Goal: Transaction & Acquisition: Purchase product/service

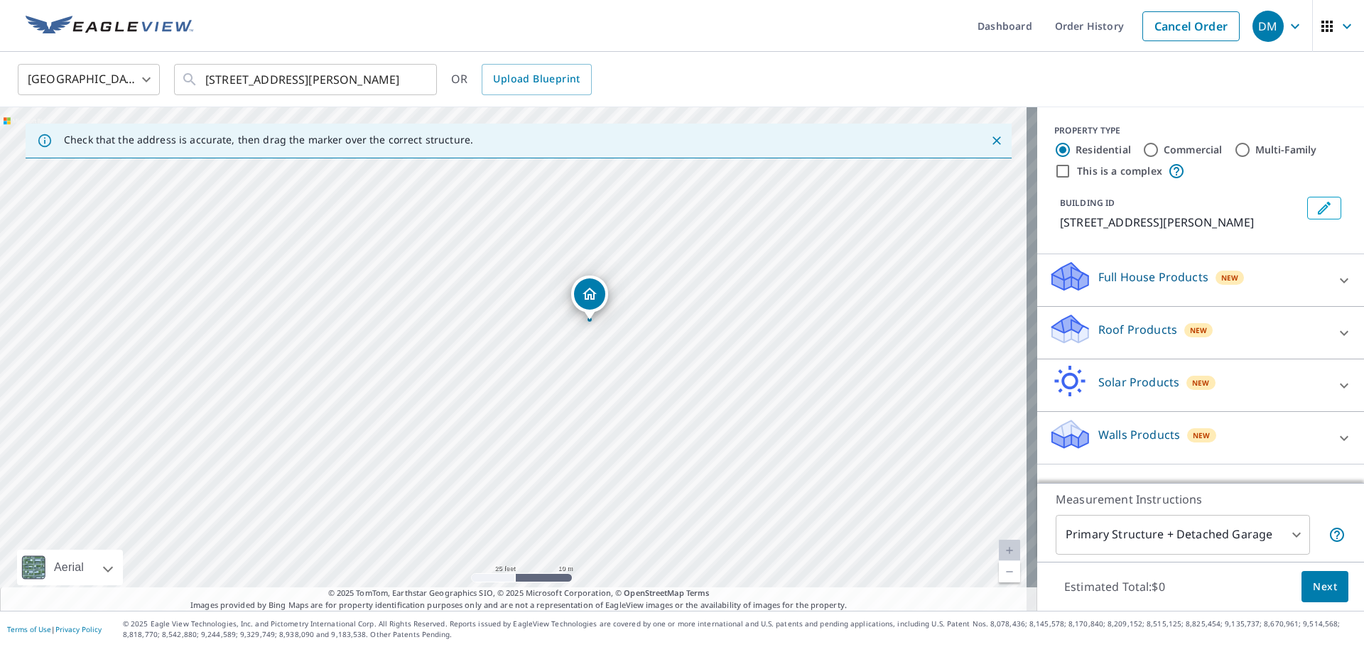
click at [1127, 333] on p "Roof Products" at bounding box center [1137, 329] width 79 height 17
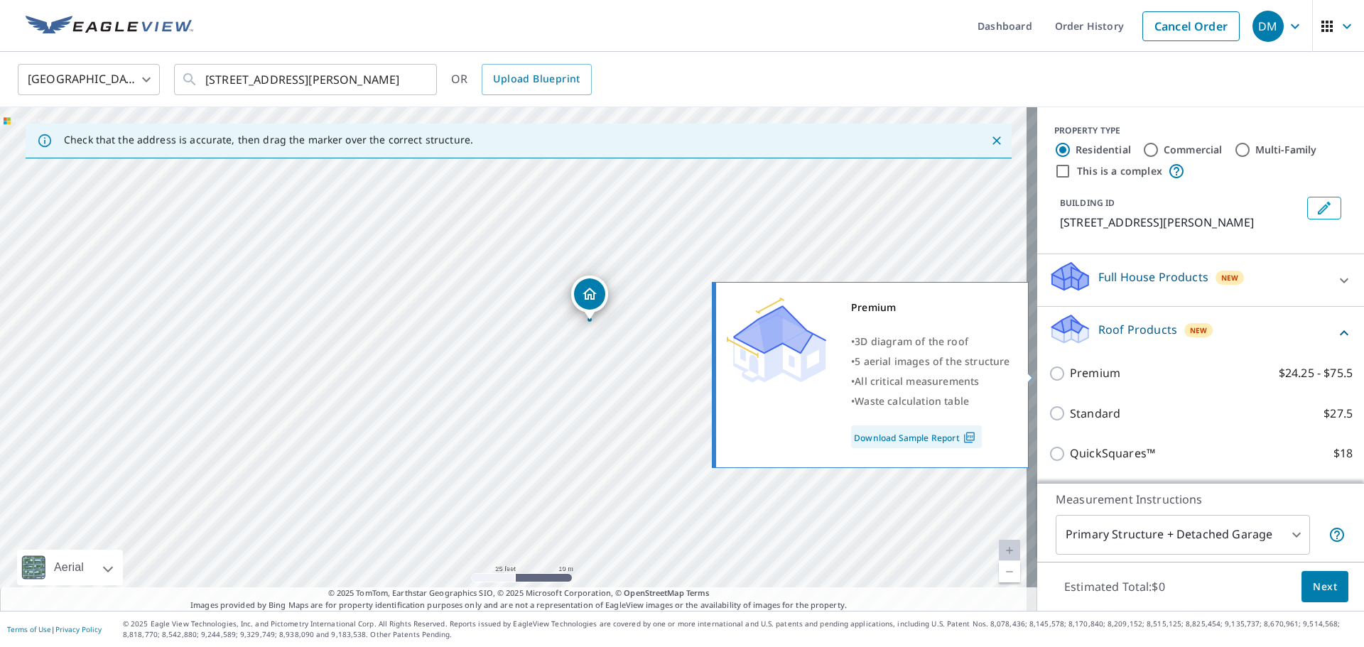
click at [1075, 369] on p "Premium" at bounding box center [1095, 373] width 50 height 18
click at [1070, 369] on input "Premium $24.25 - $75.5" at bounding box center [1058, 373] width 21 height 17
checkbox input "true"
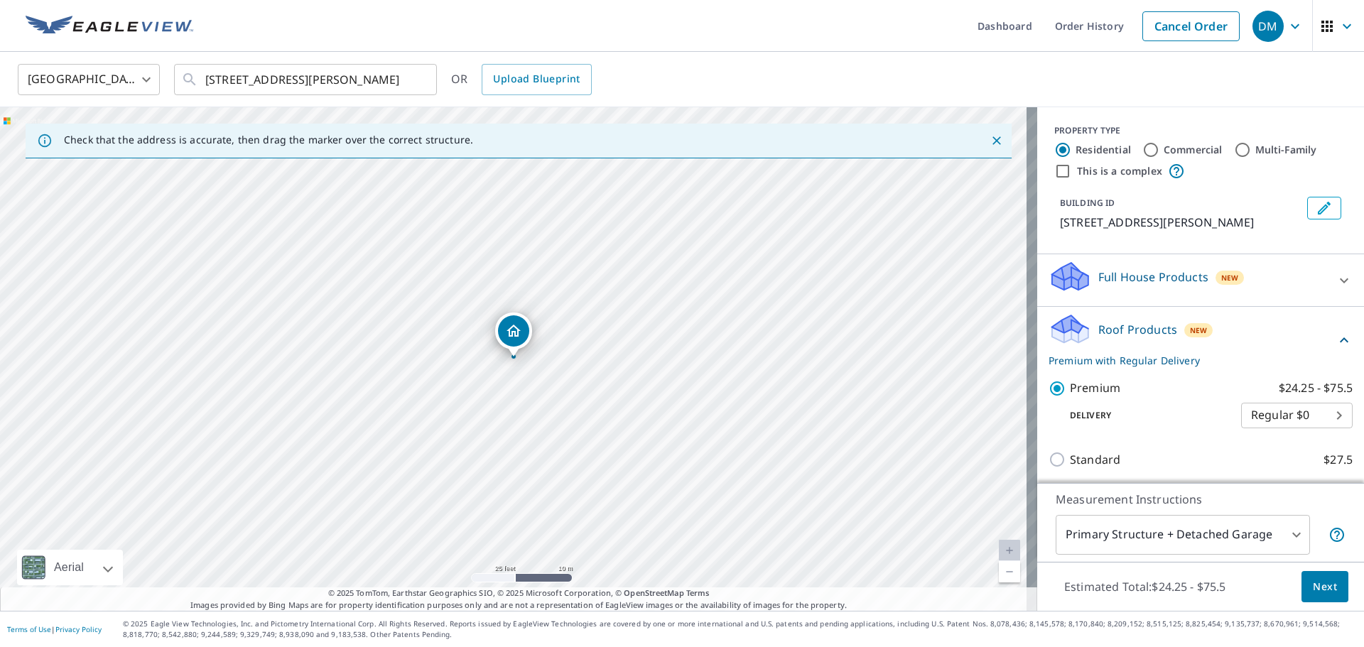
click at [1312, 584] on span "Next" at bounding box center [1324, 587] width 24 height 18
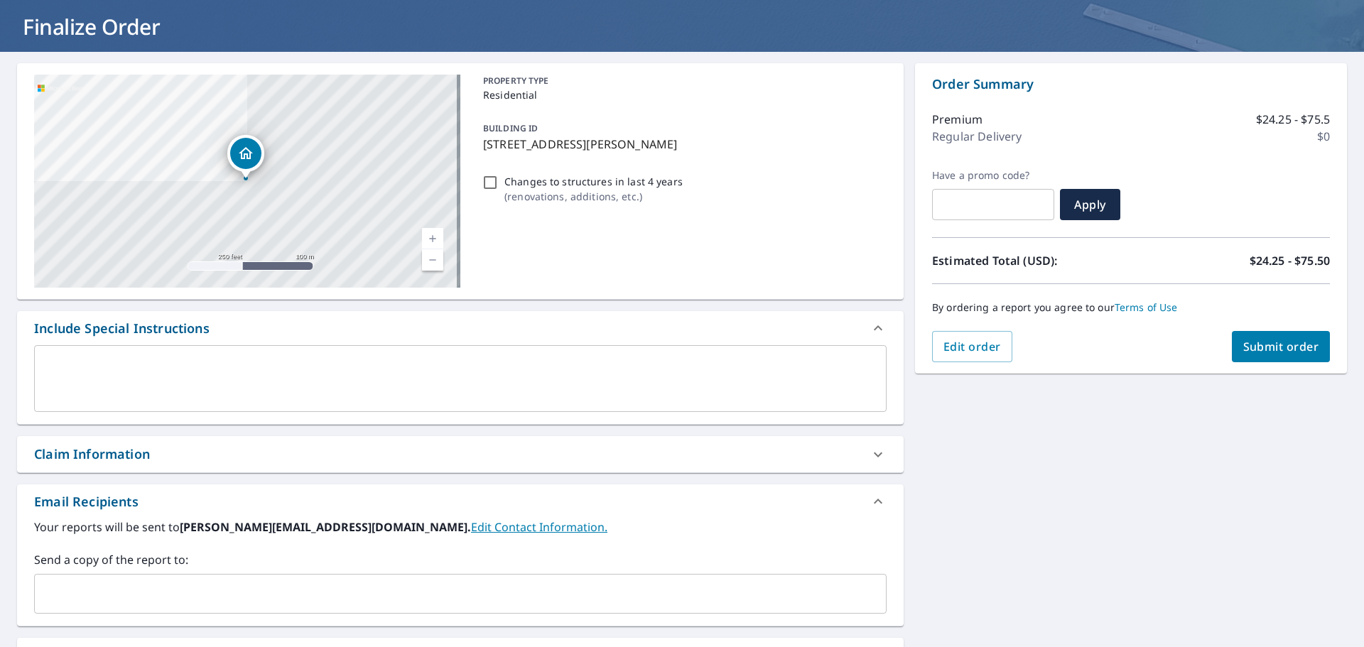
scroll to position [213, 0]
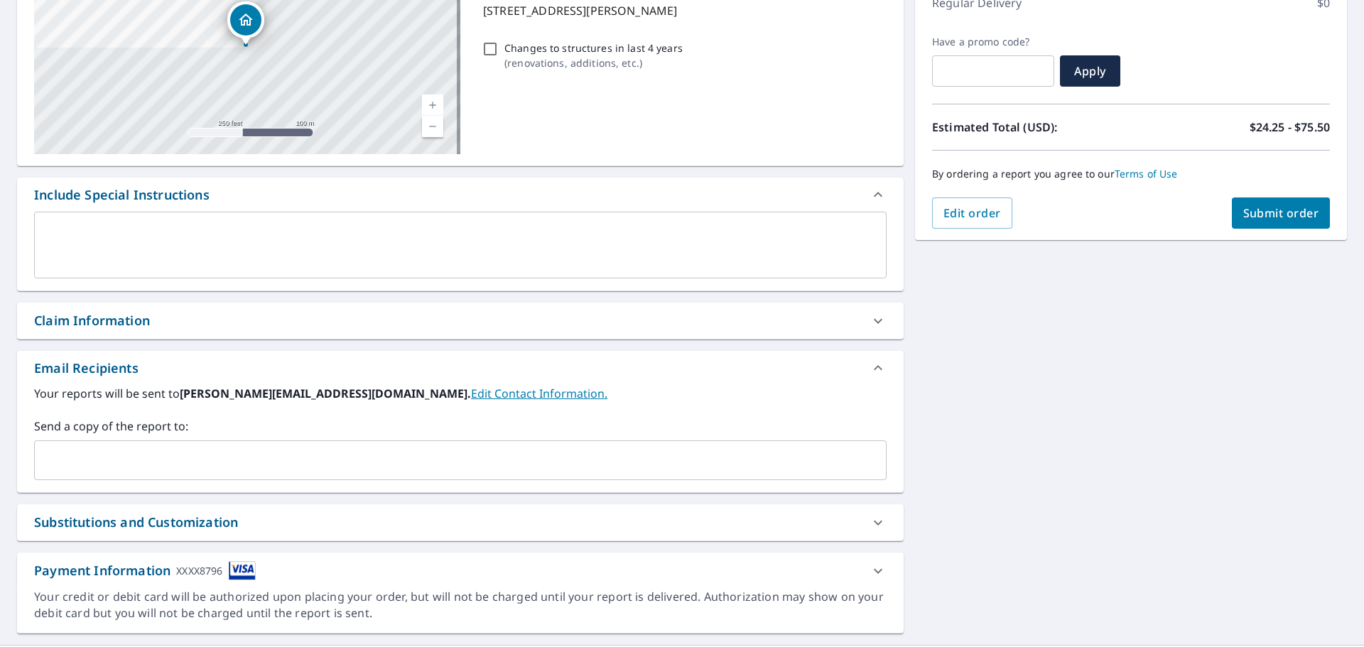
click at [191, 464] on input "text" at bounding box center [449, 460] width 818 height 27
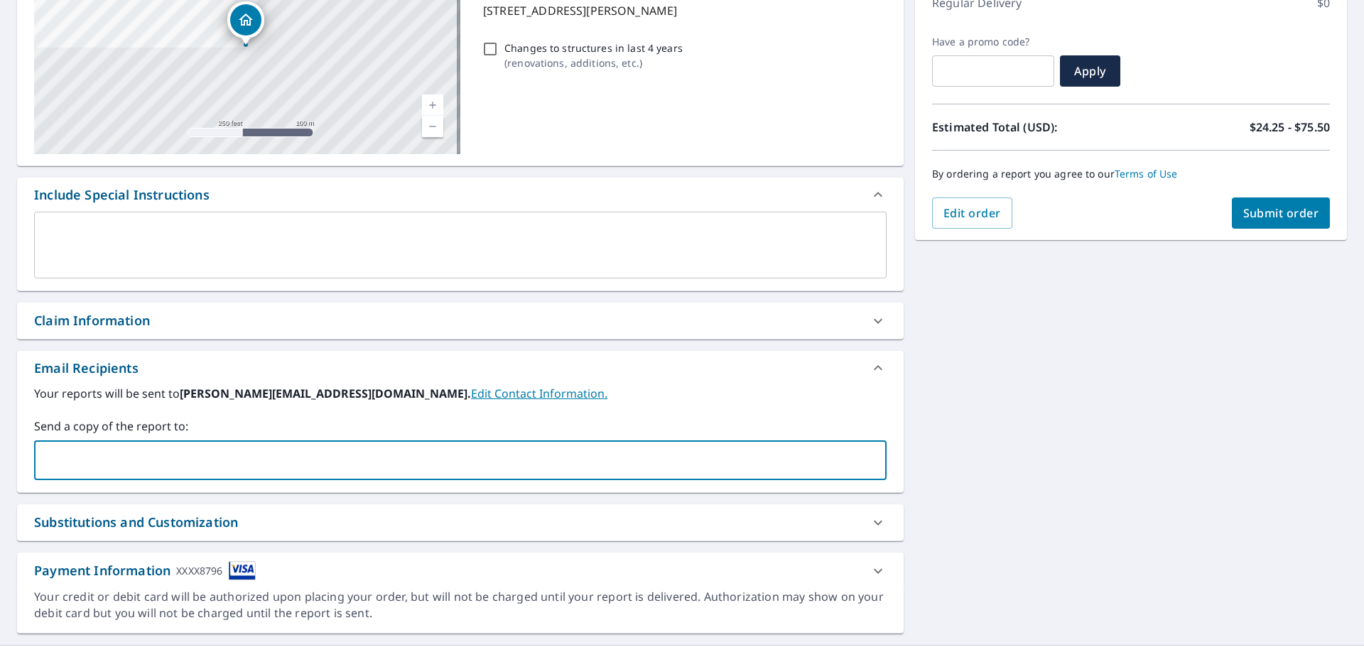
type input "[EMAIL_ADDRESS][DOMAIN_NAME]"
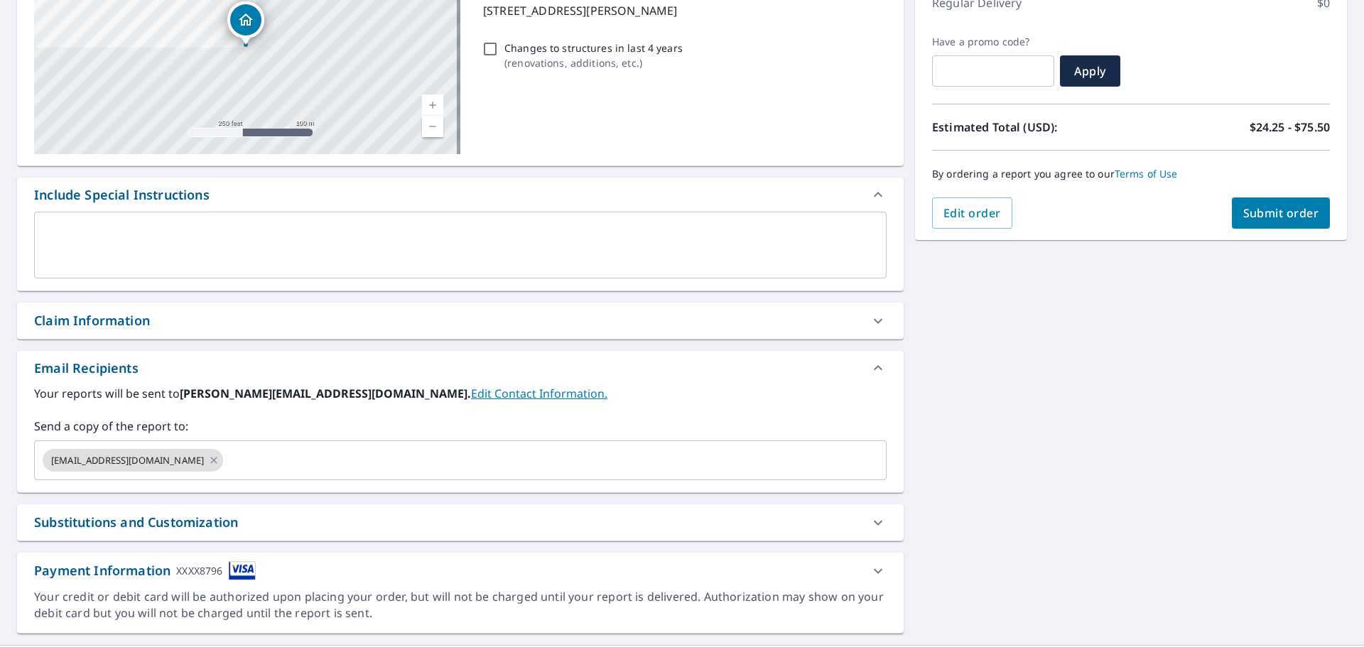
click at [1166, 367] on div "[STREET_ADDRESS][PERSON_NAME] Aerial Road A standard road map Aerial A detailed…" at bounding box center [682, 281] width 1364 height 727
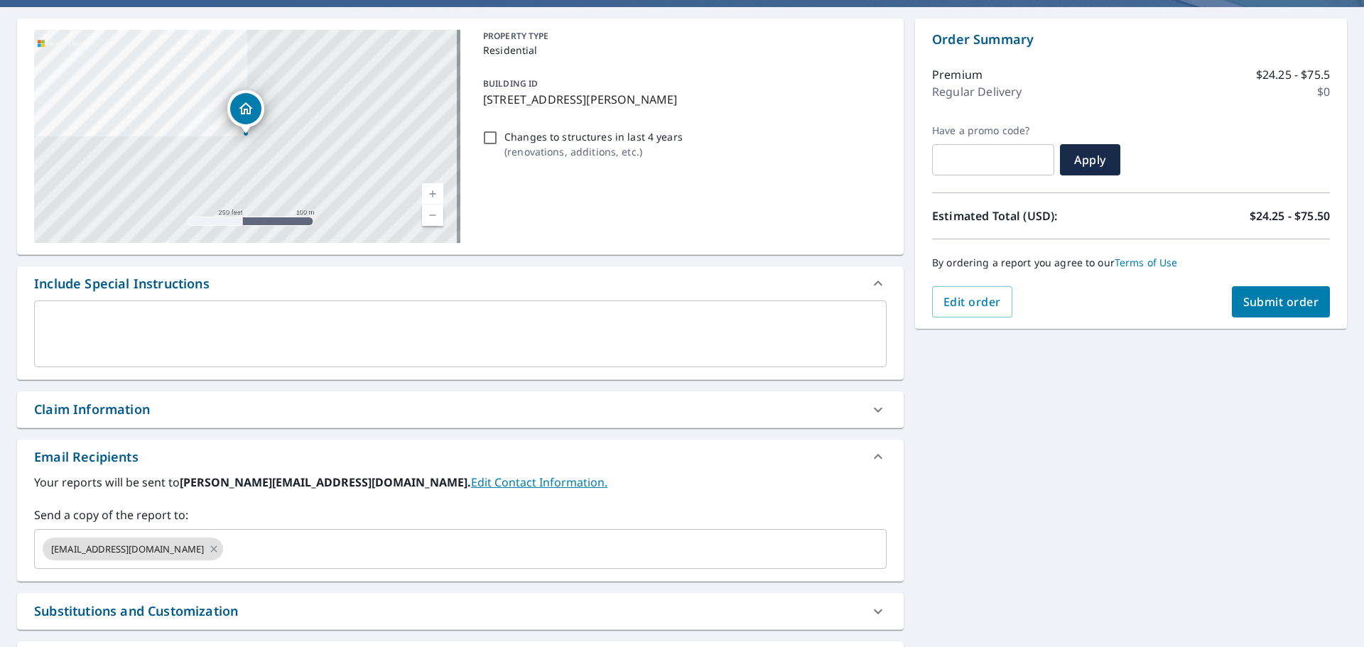
scroll to position [0, 0]
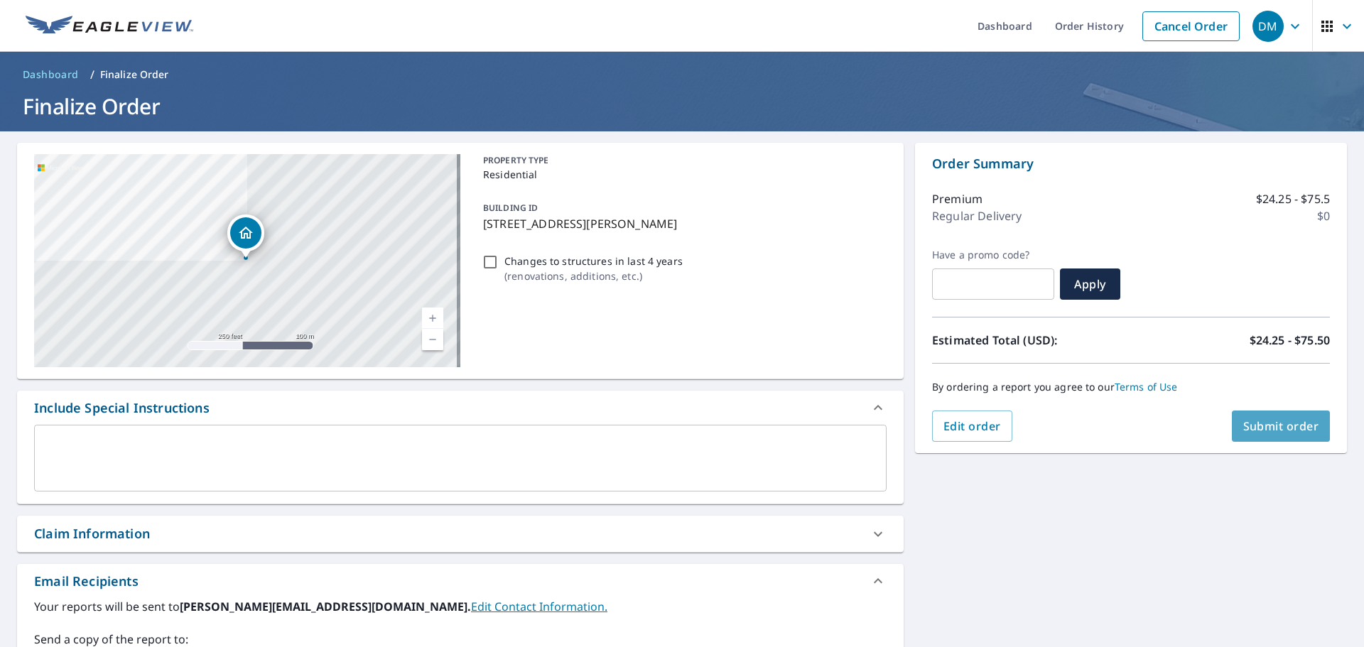
click at [1303, 418] on button "Submit order" at bounding box center [1280, 425] width 99 height 31
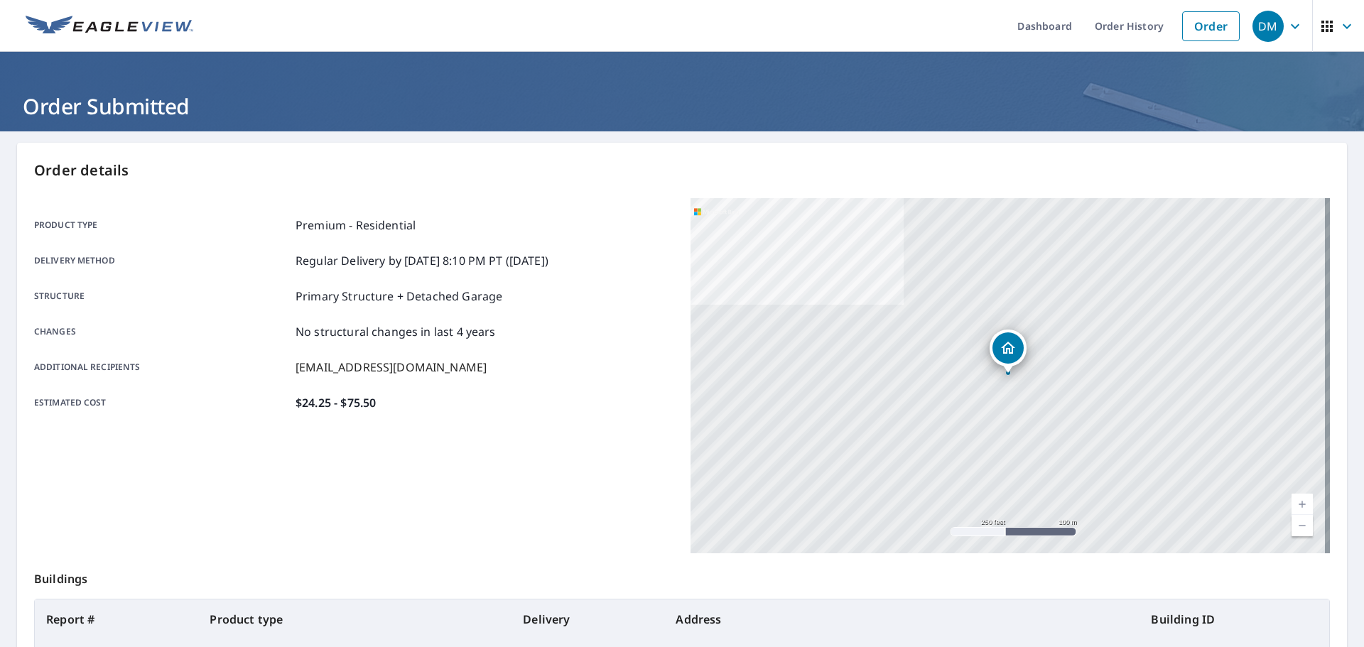
click at [481, 309] on div "Product type Premium - Residential Delivery method Regular Delivery by [DATE] 8…" at bounding box center [353, 314] width 639 height 195
